Goal: Information Seeking & Learning: Learn about a topic

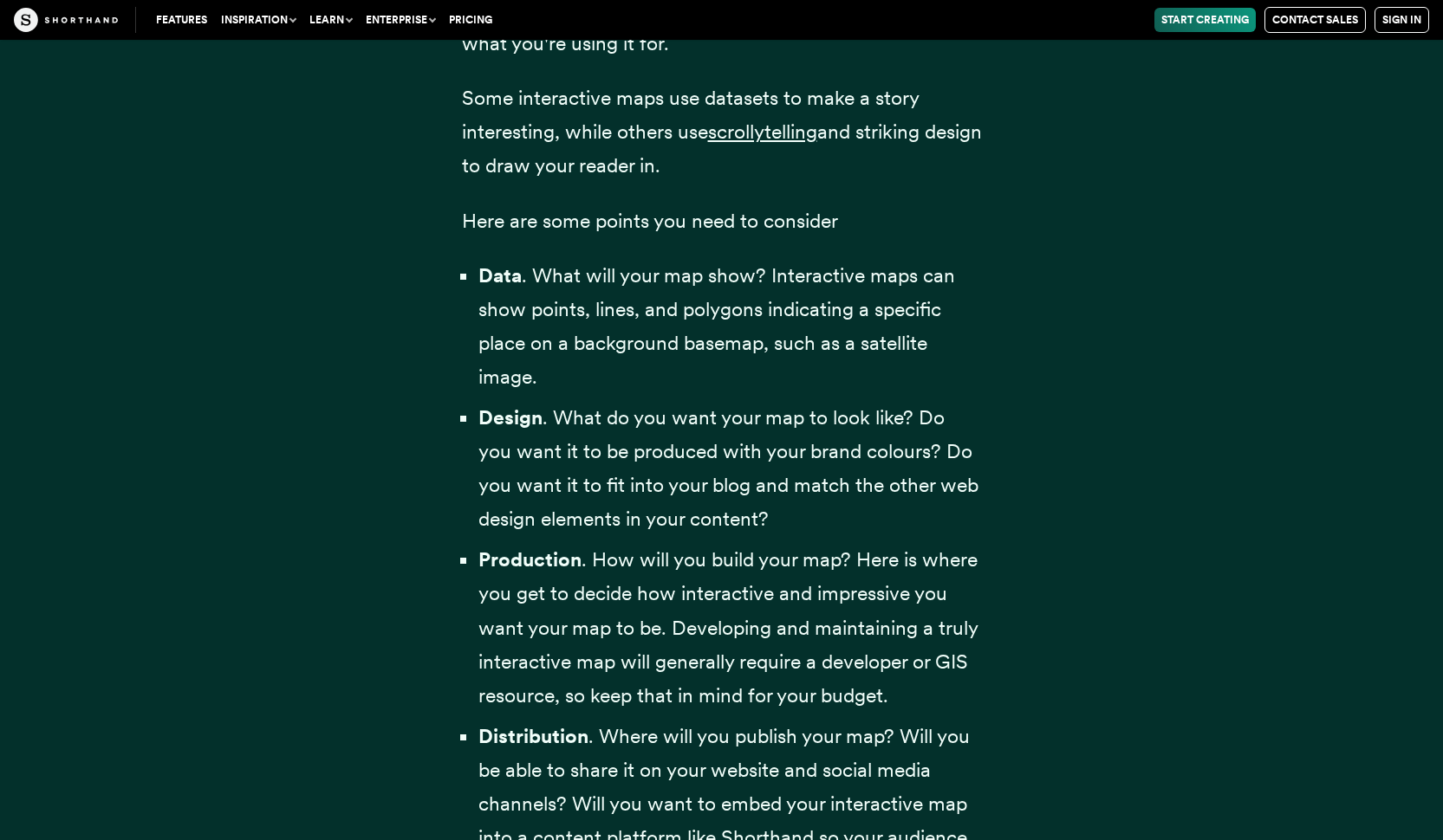
scroll to position [5413, 0]
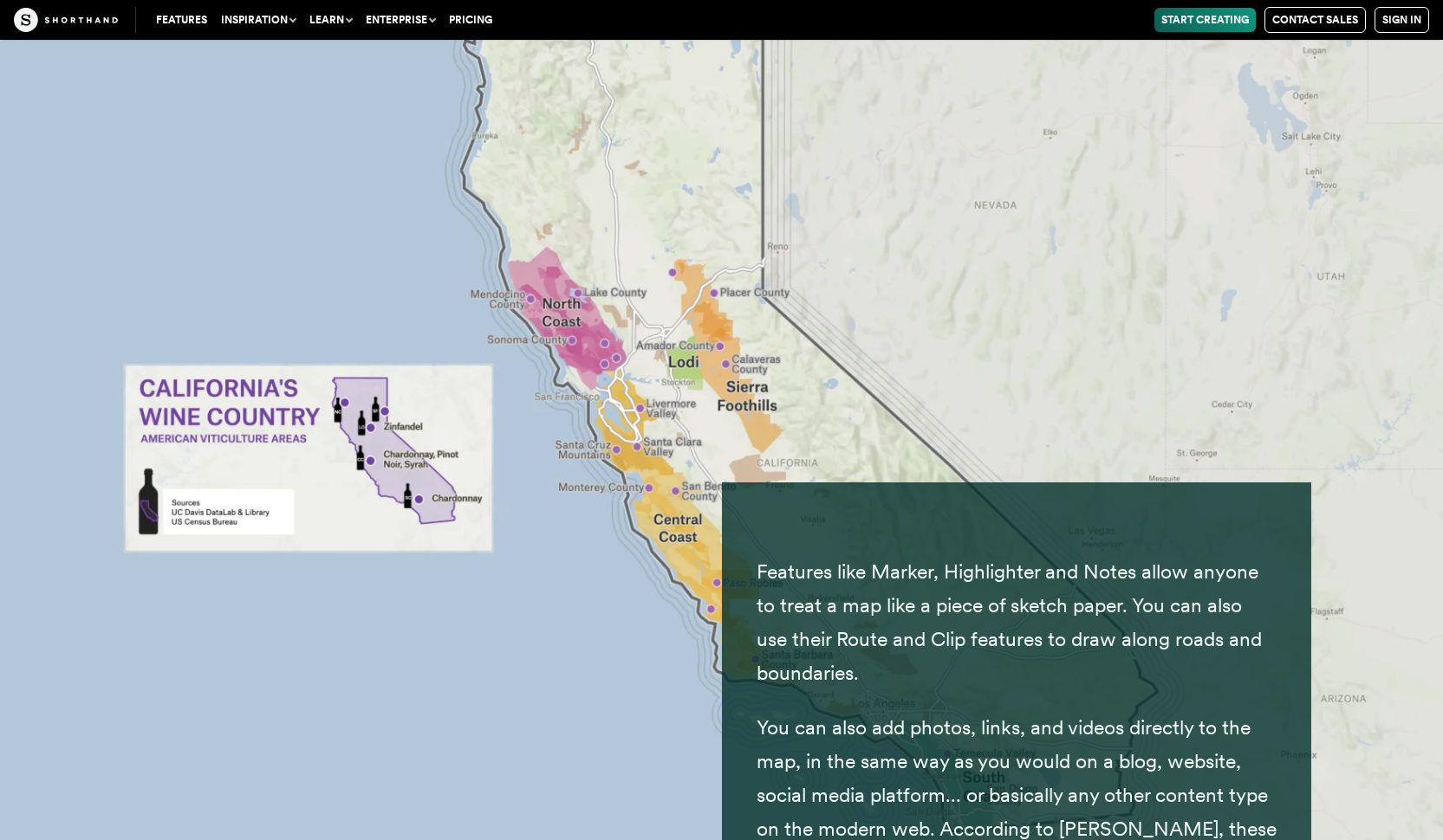
scroll to position [37145, 0]
